Goal: Task Accomplishment & Management: Use online tool/utility

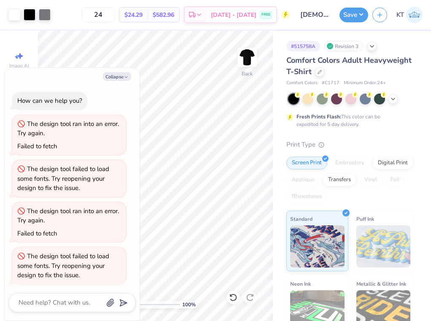
scroll to position [135, 0]
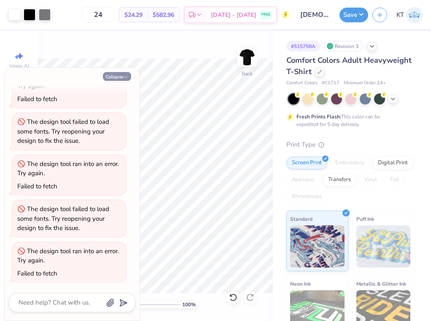
click at [121, 78] on button "Collapse" at bounding box center [117, 76] width 28 height 9
type textarea "x"
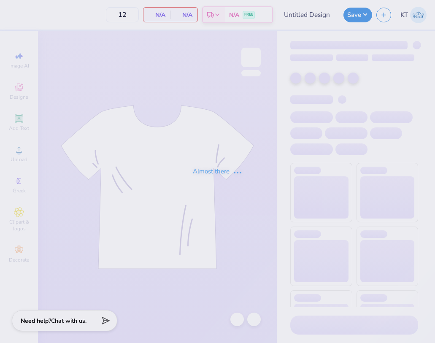
type input "Phi Lambda Rho Option 1"
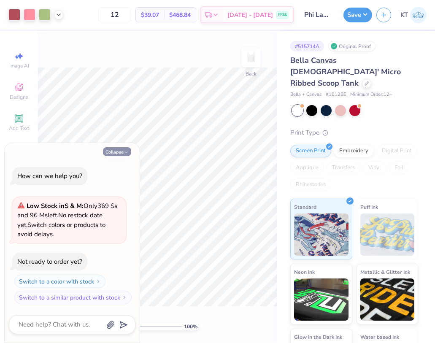
click at [124, 151] on icon "button" at bounding box center [126, 152] width 5 height 5
type textarea "x"
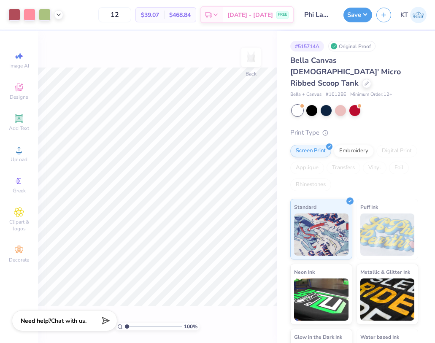
click at [336, 76] on div "Bella Canvas [DEMOGRAPHIC_DATA]' Micro Ribbed Scoop Tank" at bounding box center [354, 72] width 128 height 34
click at [362, 78] on div at bounding box center [366, 82] width 9 height 9
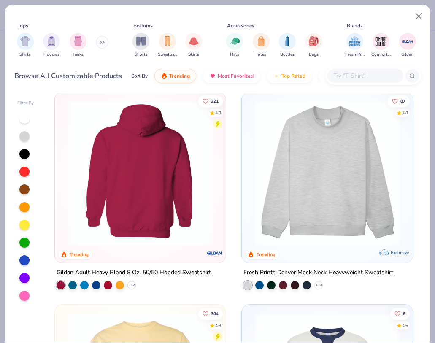
scroll to position [8, 0]
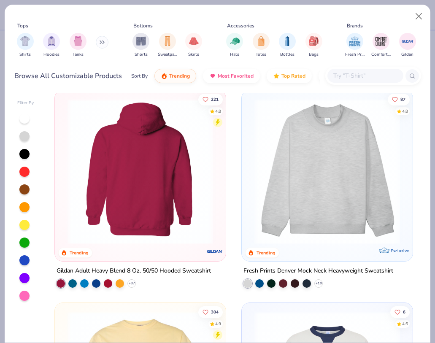
click at [363, 73] on input "text" at bounding box center [364, 76] width 65 height 10
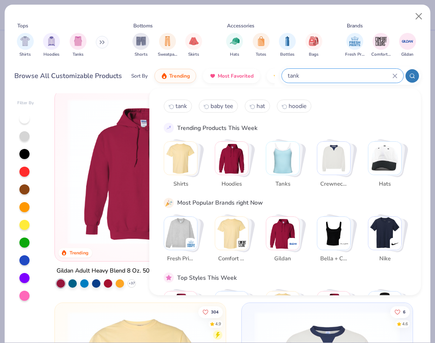
type input "tank"
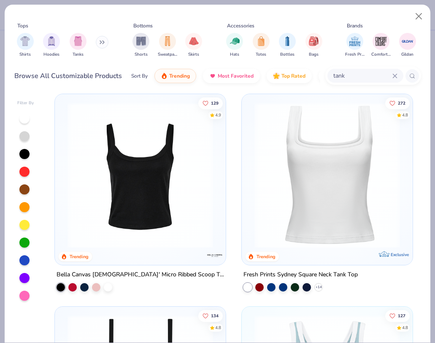
scroll to position [0, 0]
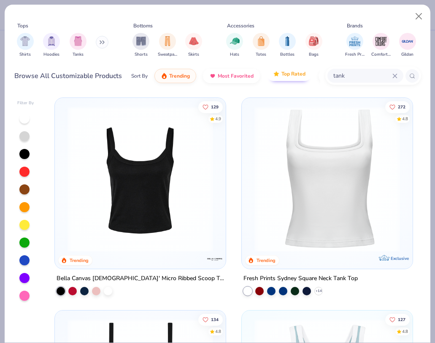
drag, startPoint x: 355, startPoint y: 78, endPoint x: 303, endPoint y: 72, distance: 52.2
click at [303, 72] on div "Browse All Customizable Products Sort By Trending Most Favorited Top Rated Pric…" at bounding box center [217, 76] width 406 height 24
type input "striped"
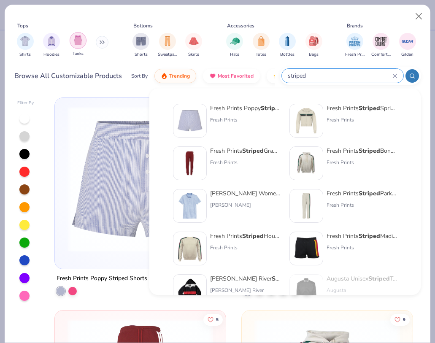
click at [81, 37] on img "filter for Tanks" at bounding box center [77, 40] width 9 height 10
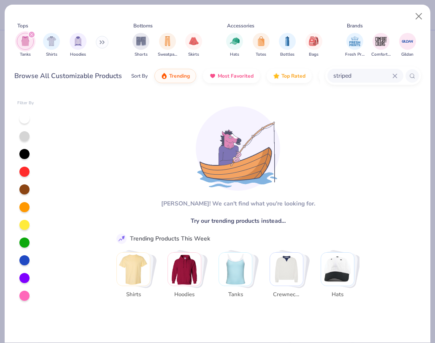
click at [397, 77] on div "striped" at bounding box center [365, 76] width 76 height 14
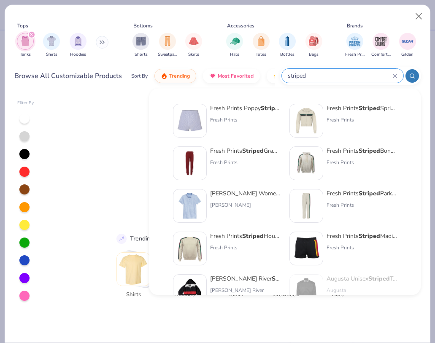
click at [396, 77] on icon at bounding box center [394, 75] width 5 height 5
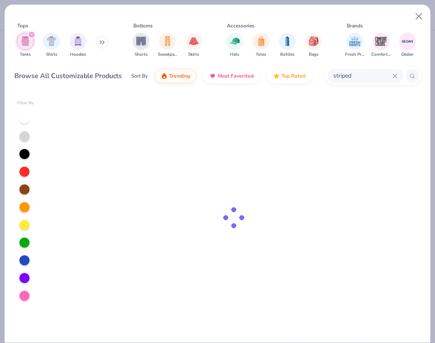
click at [396, 77] on icon at bounding box center [394, 75] width 5 height 5
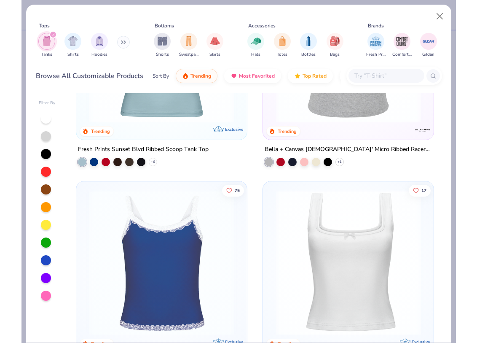
scroll to position [533, 0]
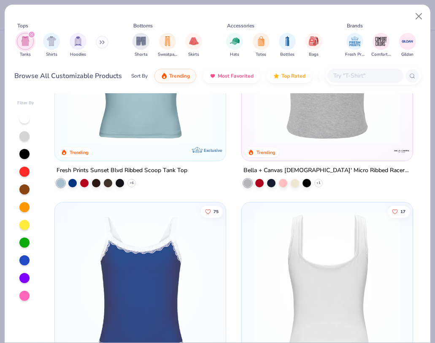
click at [250, 256] on img at bounding box center [173, 283] width 154 height 145
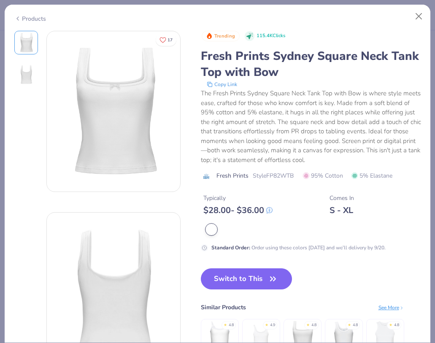
drag, startPoint x: 234, startPoint y: 280, endPoint x: 106, endPoint y: 3, distance: 305.2
click at [234, 280] on button "Switch to This" at bounding box center [246, 278] width 91 height 21
type input "50"
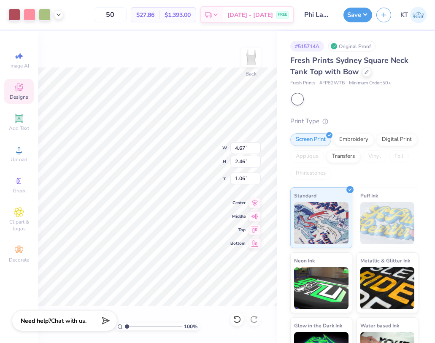
type input "1.06"
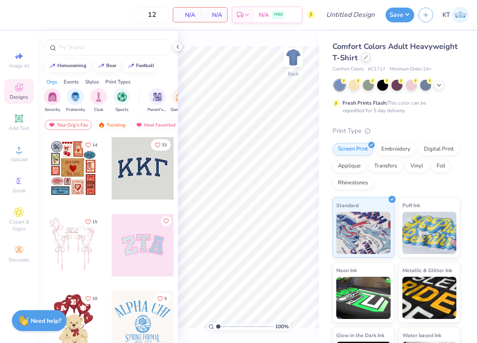
click at [366, 59] on icon at bounding box center [366, 57] width 4 height 4
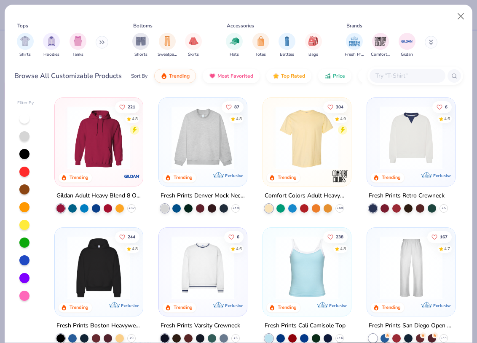
click at [404, 76] on input "text" at bounding box center [407, 76] width 65 height 10
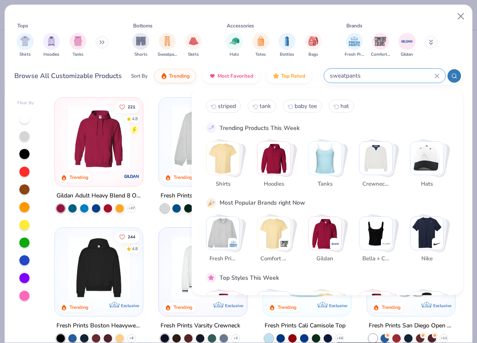
type input "sweatpants"
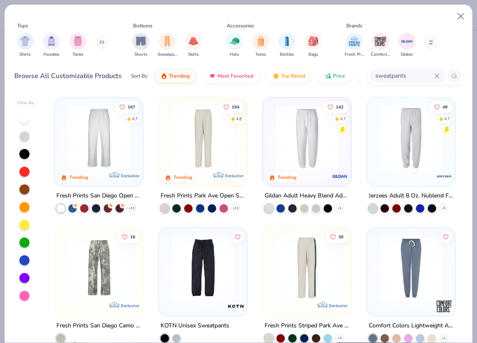
click at [307, 168] on div at bounding box center [307, 139] width 80 height 75
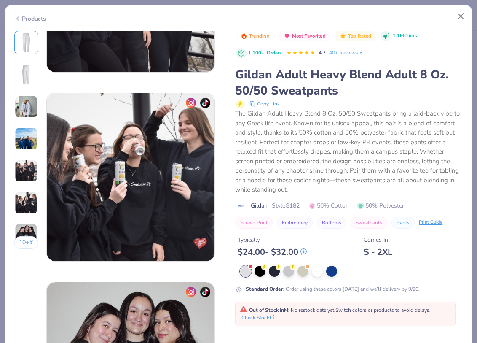
scroll to position [950, 0]
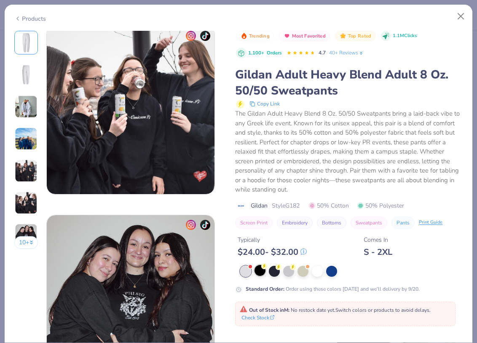
click at [260, 273] on div at bounding box center [260, 270] width 11 height 11
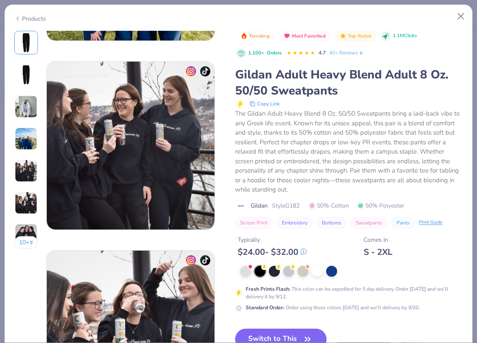
scroll to position [683, 0]
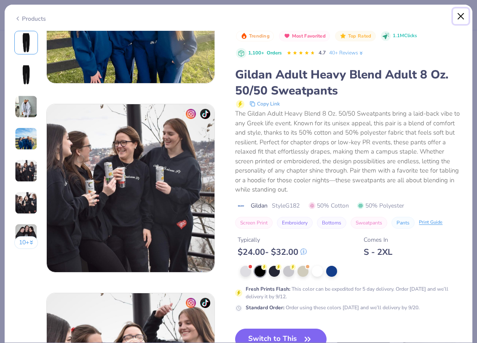
click at [461, 16] on button "Close" at bounding box center [461, 16] width 16 height 16
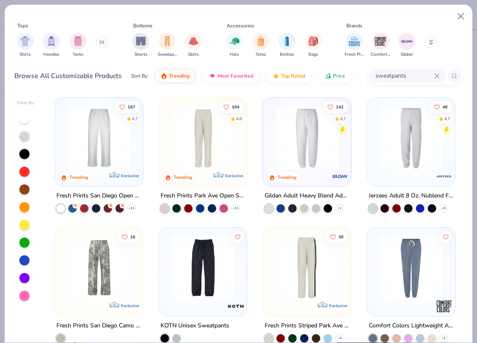
click at [315, 248] on img at bounding box center [307, 267] width 71 height 63
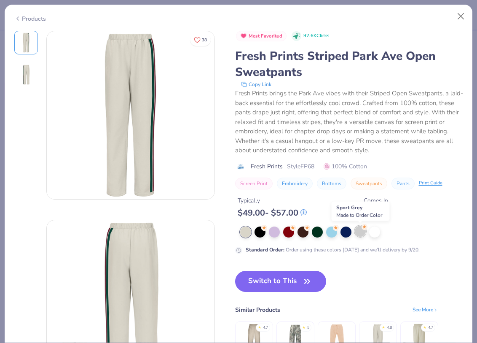
click at [363, 232] on div at bounding box center [360, 231] width 11 height 11
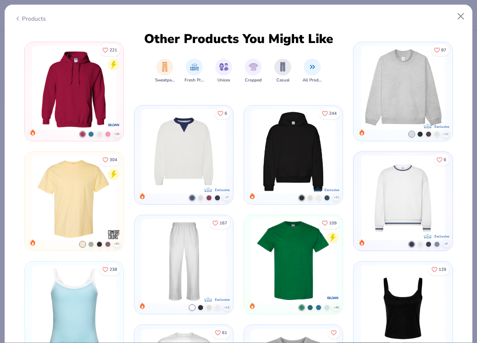
scroll to position [460, 0]
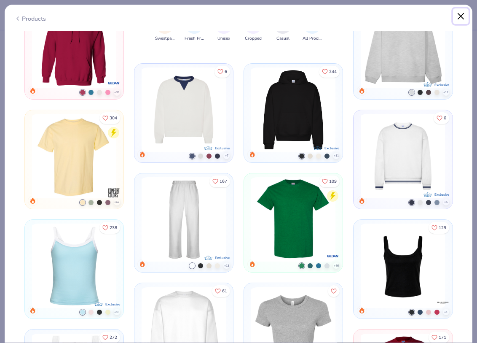
click at [461, 15] on button "Close" at bounding box center [461, 16] width 16 height 16
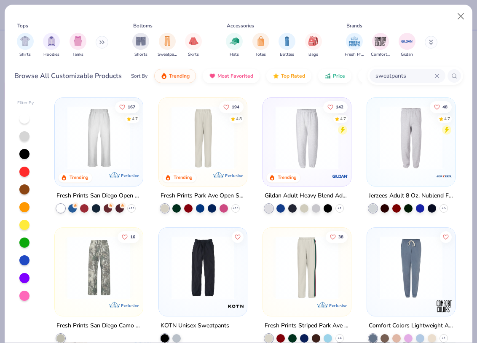
click at [315, 146] on img at bounding box center [307, 137] width 71 height 63
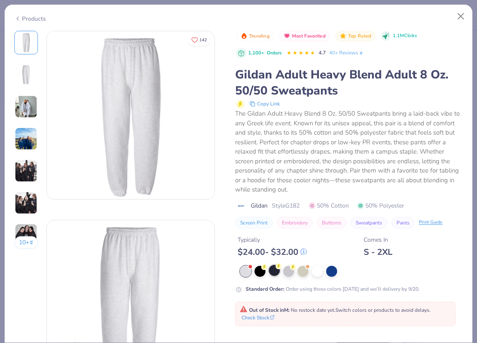
click at [275, 272] on div at bounding box center [274, 270] width 11 height 11
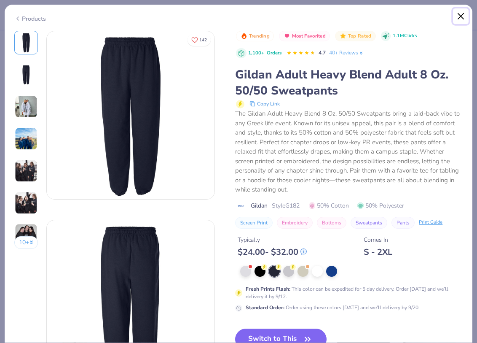
click at [465, 13] on button "Close" at bounding box center [461, 16] width 16 height 16
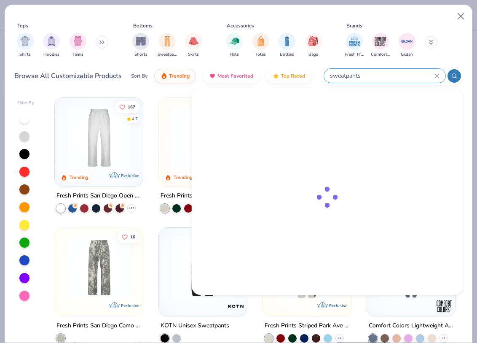
drag, startPoint x: 413, startPoint y: 73, endPoint x: 362, endPoint y: 73, distance: 51.0
click at [361, 73] on input "sweatpants" at bounding box center [381, 76] width 105 height 10
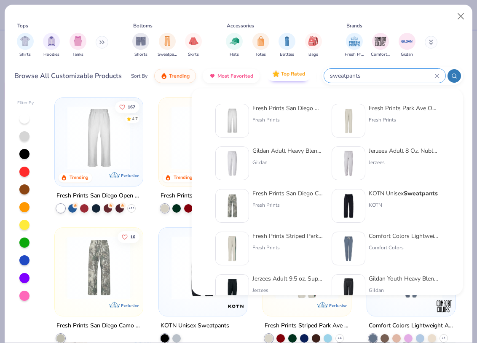
drag, startPoint x: 362, startPoint y: 73, endPoint x: 309, endPoint y: 72, distance: 52.7
click at [309, 72] on div "Browse All Customizable Products Sort By Trending Most Favorited Top Rated Pric…" at bounding box center [238, 76] width 449 height 24
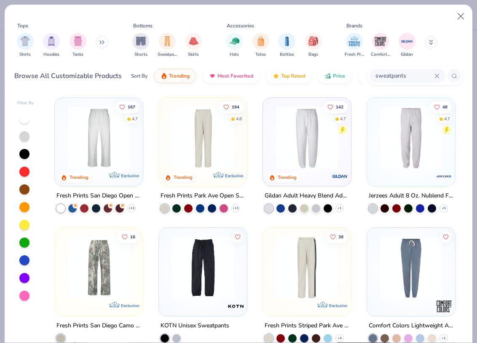
click at [436, 75] on icon at bounding box center [437, 76] width 4 height 4
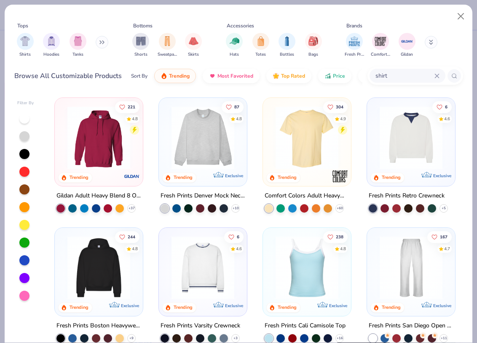
type input "shirt"
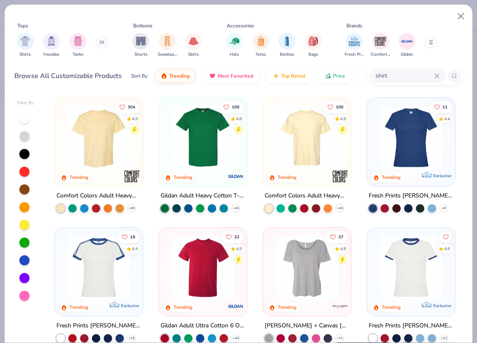
click at [121, 141] on img at bounding box center [98, 137] width 71 height 63
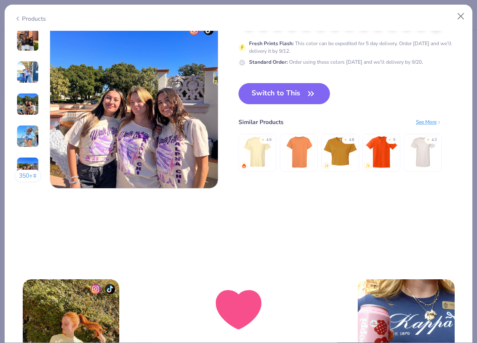
scroll to position [1107, 0]
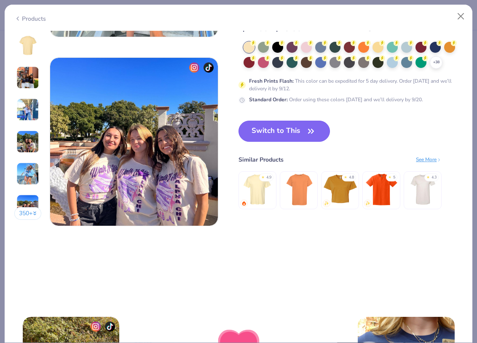
click at [278, 135] on button "Switch to This" at bounding box center [284, 131] width 91 height 21
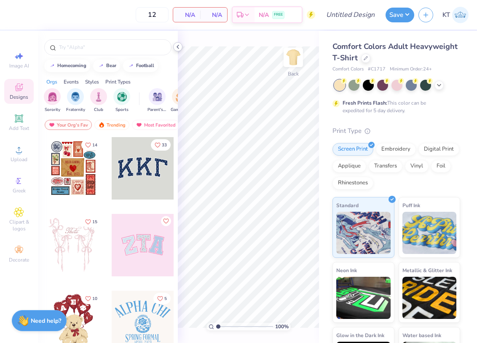
click at [175, 49] on icon at bounding box center [178, 46] width 7 height 7
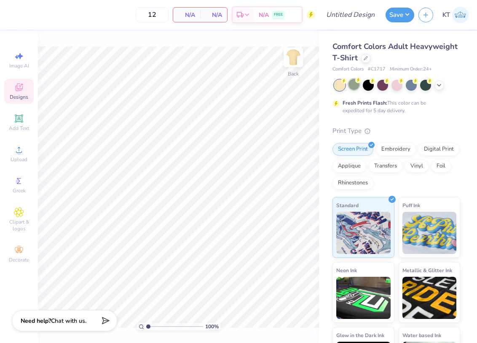
click at [354, 87] on div at bounding box center [354, 84] width 11 height 11
click at [382, 87] on div at bounding box center [382, 84] width 11 height 11
click at [441, 86] on icon at bounding box center [439, 84] width 7 height 7
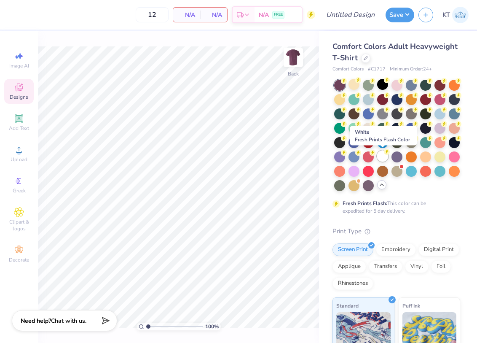
click at [382, 161] on div at bounding box center [382, 156] width 11 height 11
